Goal: Information Seeking & Learning: Learn about a topic

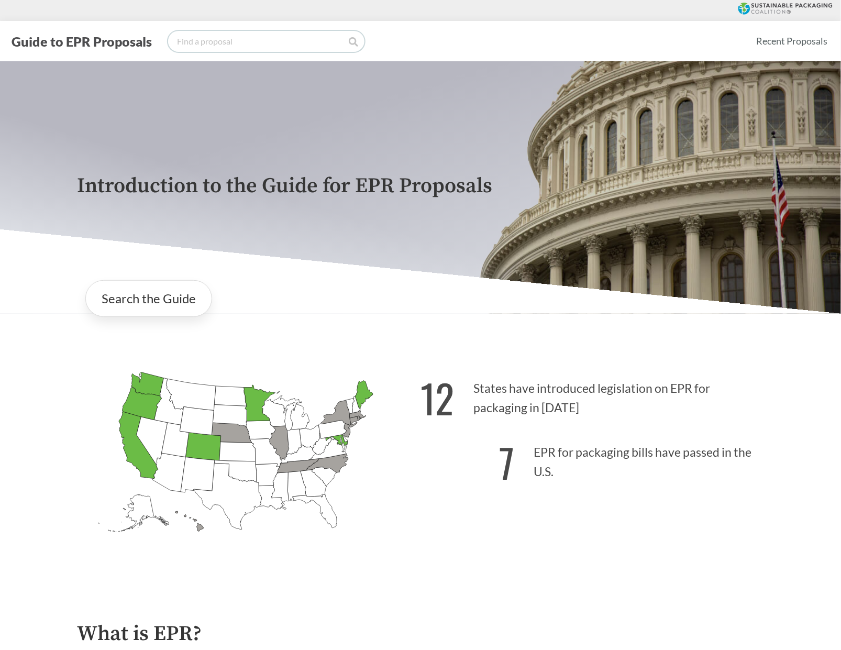
click at [255, 42] on input "search" at bounding box center [266, 41] width 196 height 21
type input "[US_STATE]"
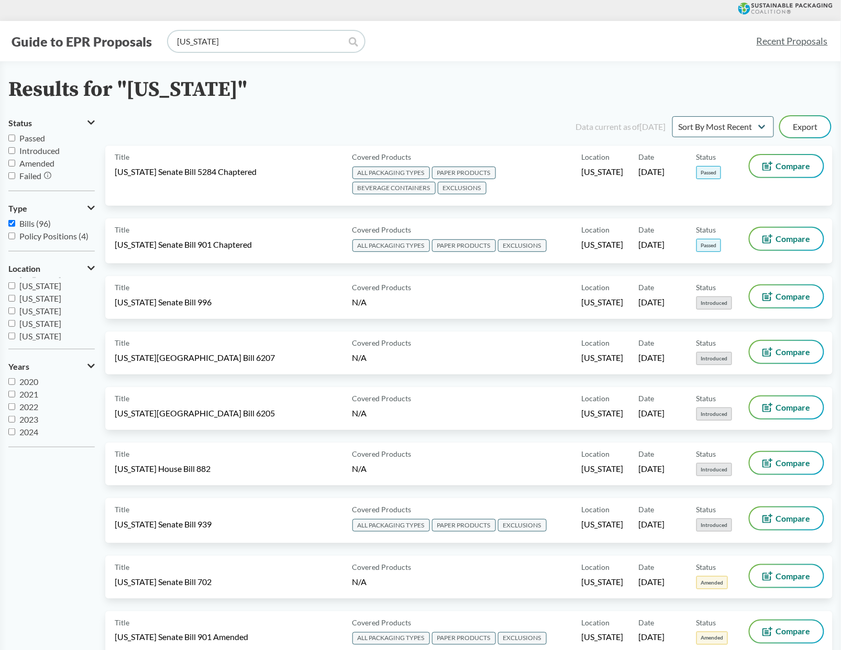
scroll to position [188, 0]
click at [11, 283] on input "[US_STATE]" at bounding box center [11, 284] width 7 height 7
checkbox input "true"
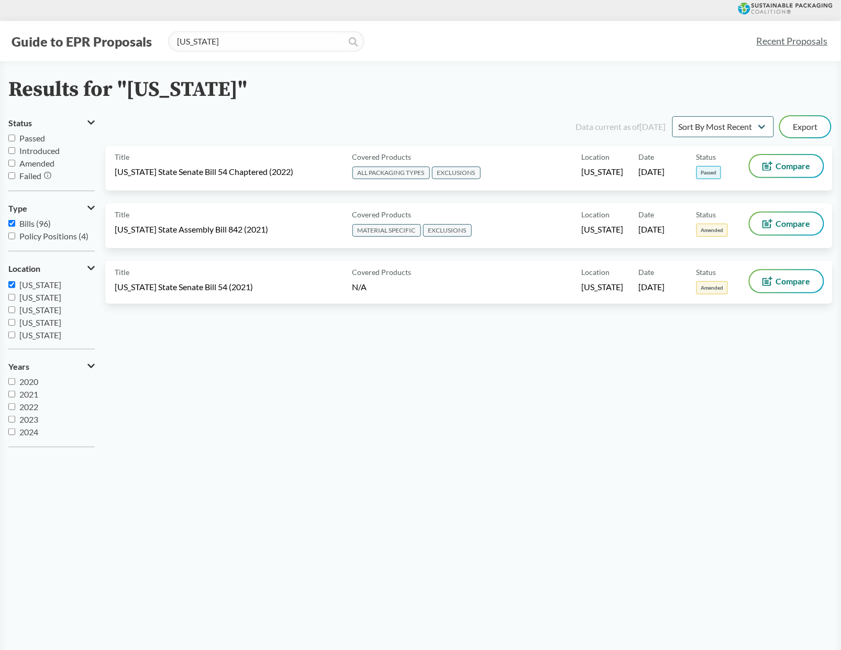
click at [11, 137] on input "Passed" at bounding box center [11, 138] width 7 height 7
checkbox input "true"
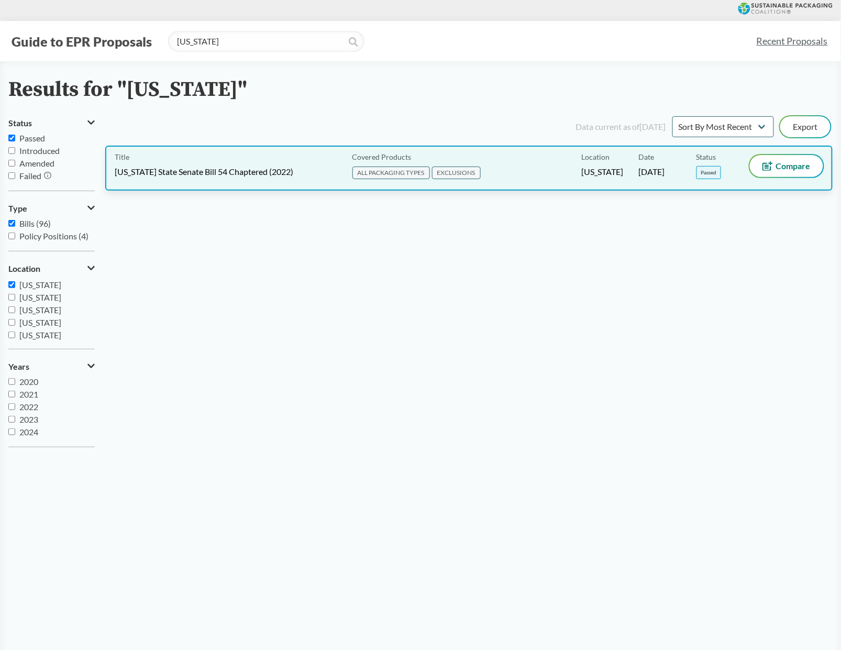
click at [594, 165] on div "Location [US_STATE]" at bounding box center [611, 168] width 58 height 26
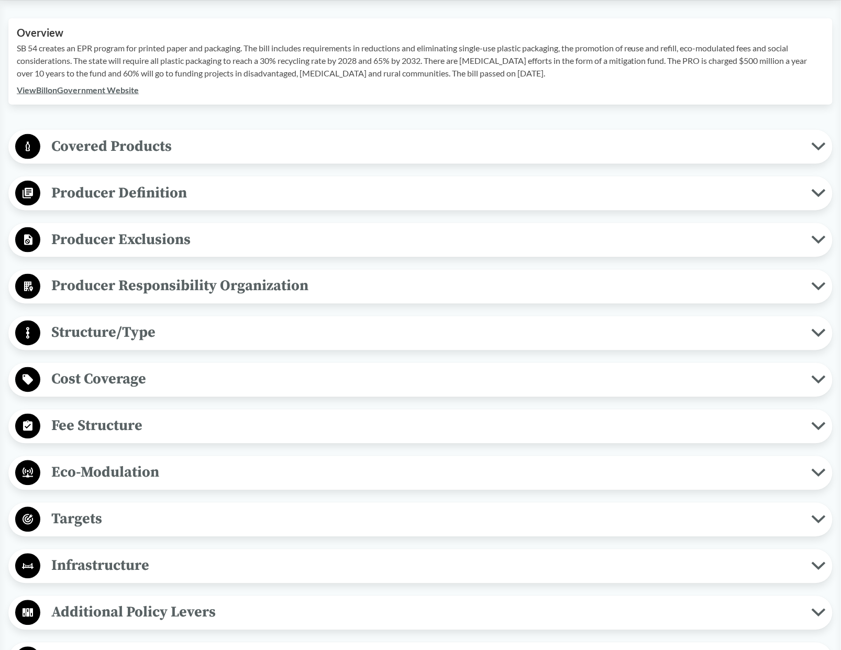
scroll to position [346, 0]
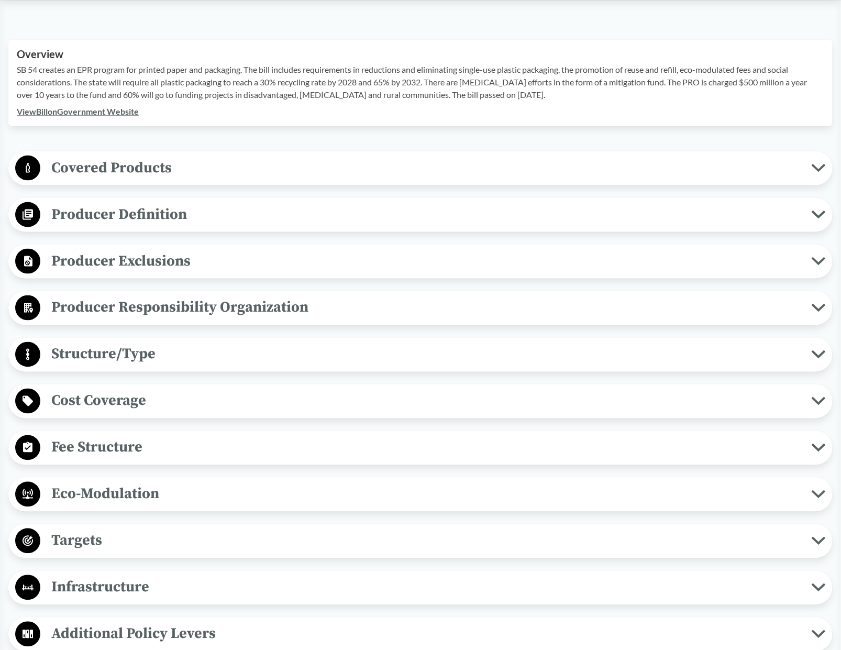
click at [119, 459] on span "Fee Structure" at bounding box center [426, 448] width 772 height 24
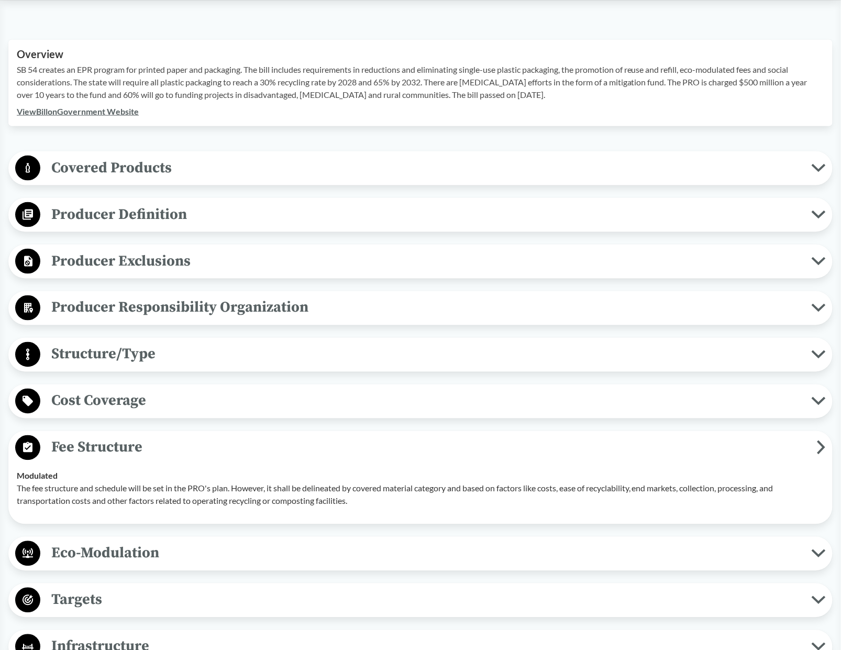
click at [109, 311] on span "Producer Responsibility Organization" at bounding box center [426, 308] width 772 height 24
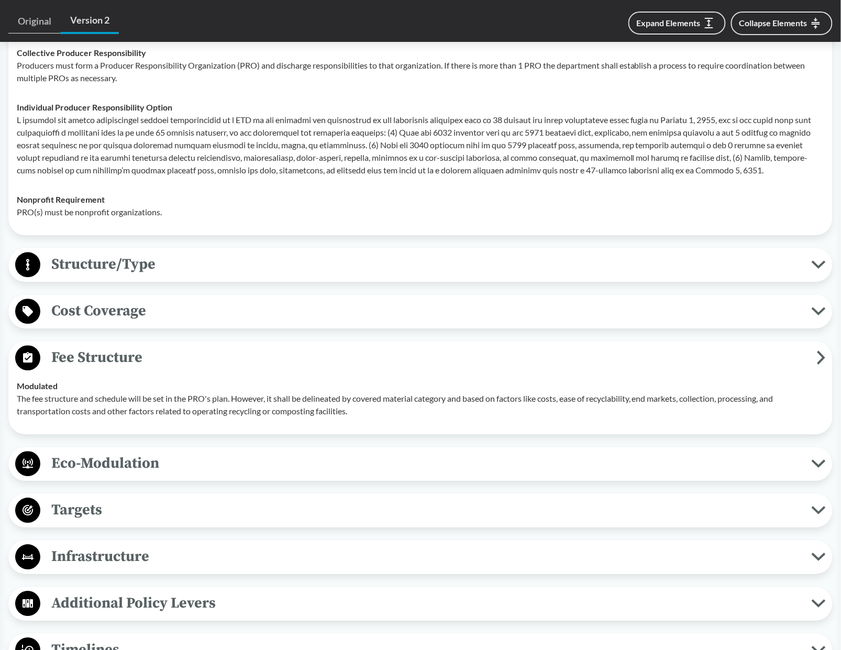
scroll to position [630, 0]
click at [93, 321] on span "Cost Coverage" at bounding box center [426, 311] width 772 height 24
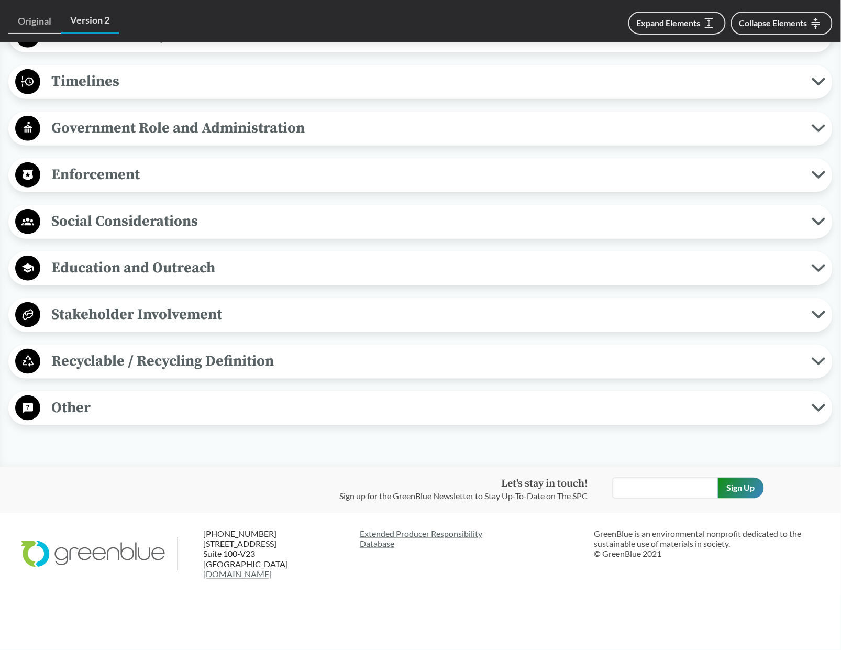
scroll to position [1432, 0]
click at [94, 418] on span "Other" at bounding box center [426, 408] width 772 height 24
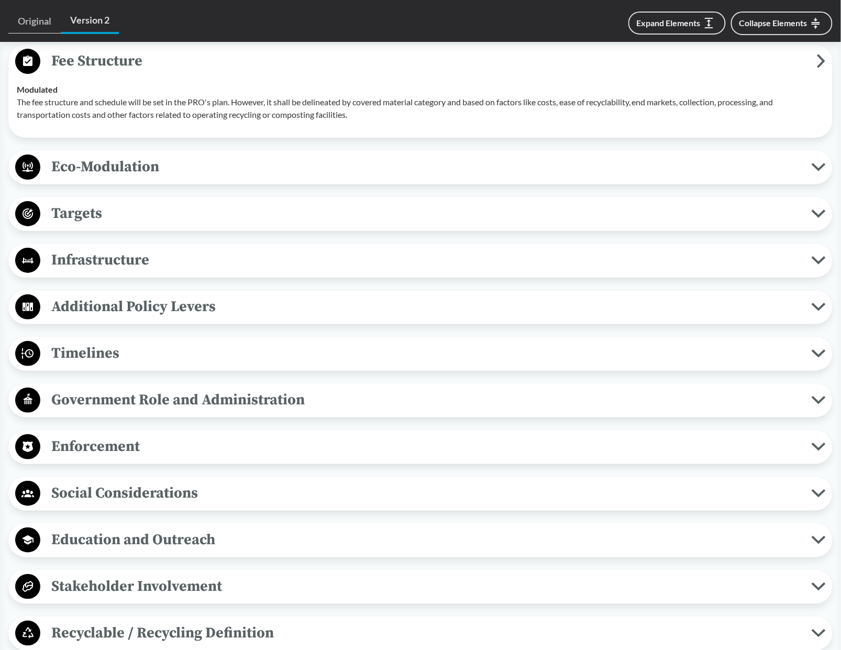
scroll to position [1142, 0]
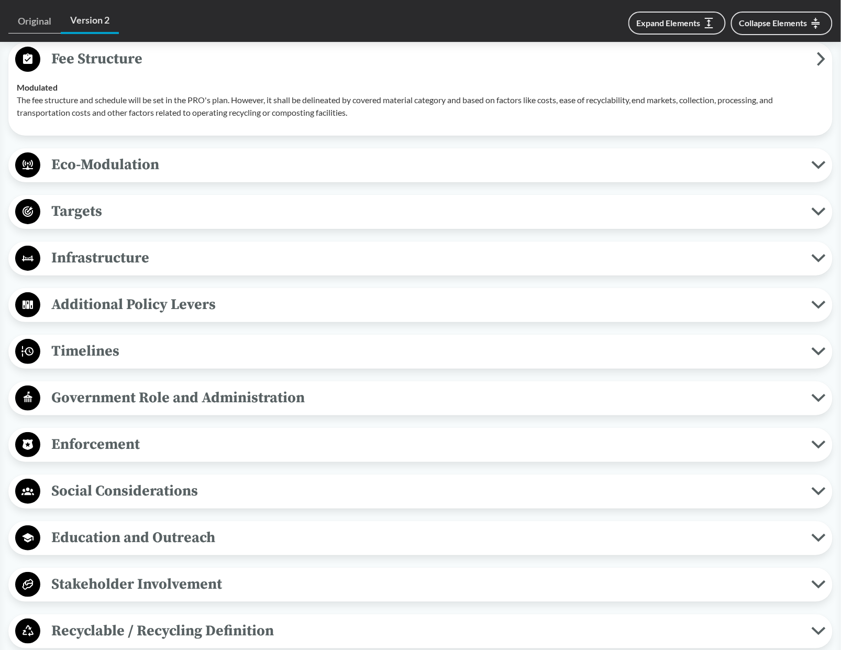
click at [118, 316] on span "Additional Policy Levers" at bounding box center [426, 305] width 772 height 24
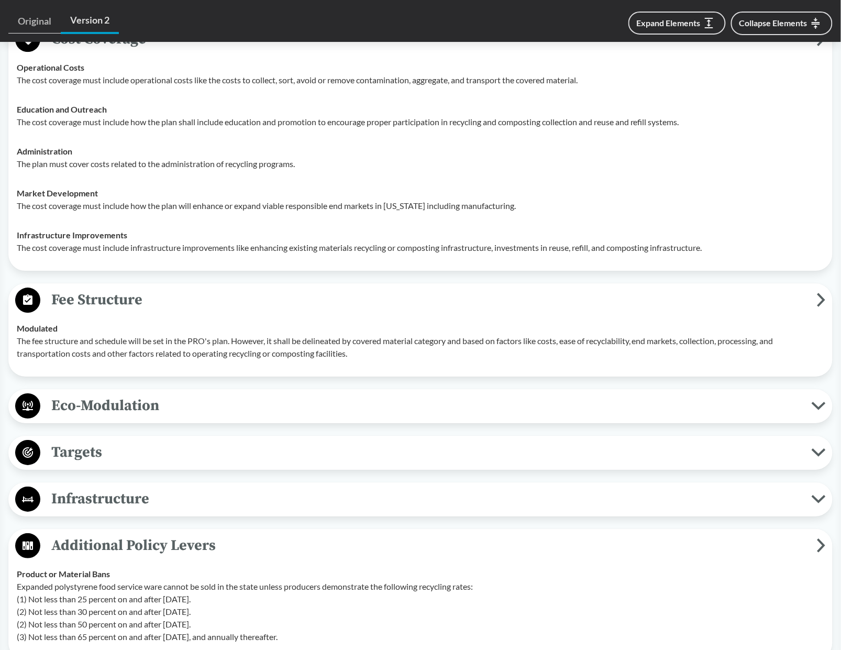
scroll to position [956, 0]
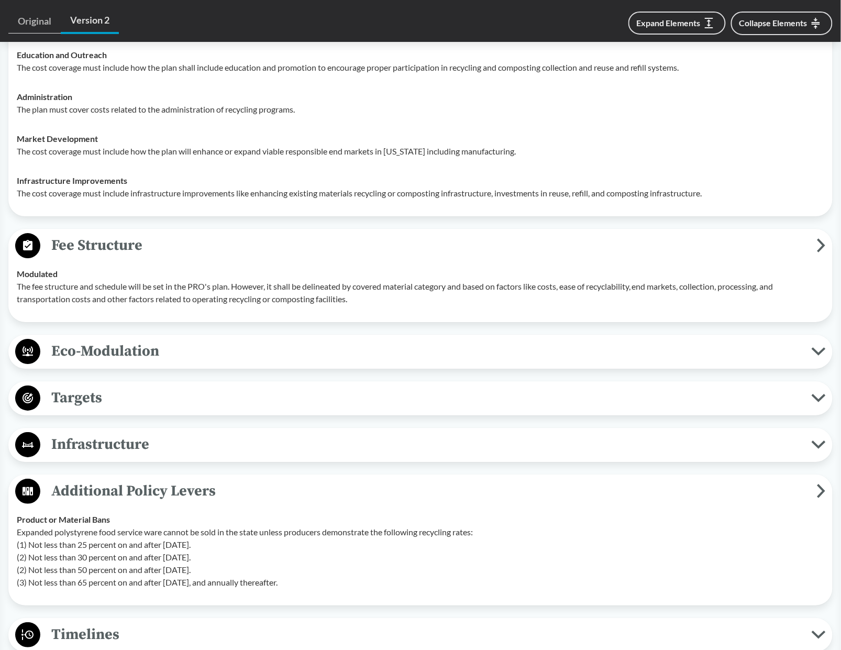
click at [76, 409] on span "Targets" at bounding box center [426, 398] width 772 height 24
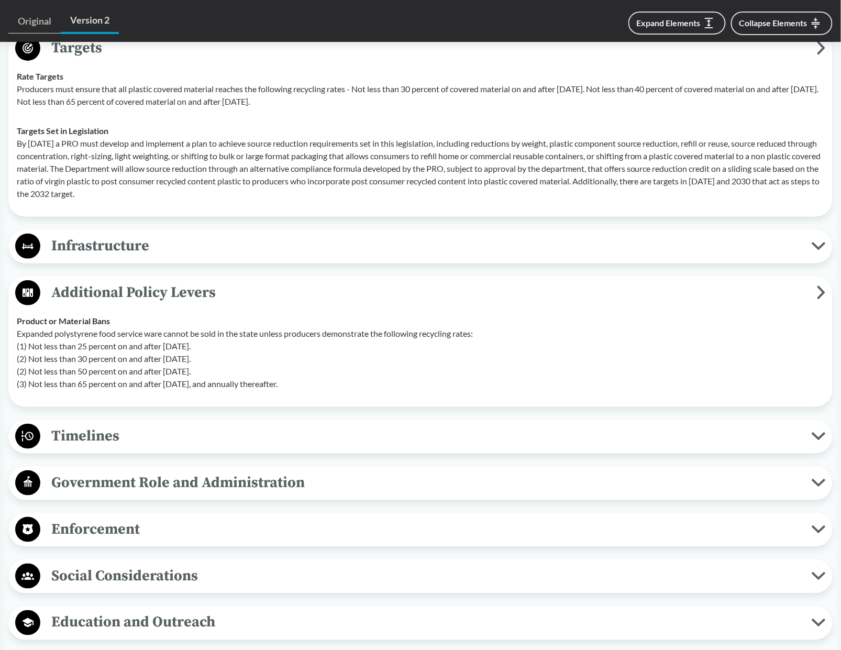
scroll to position [1306, 0]
